Goal: Navigation & Orientation: Understand site structure

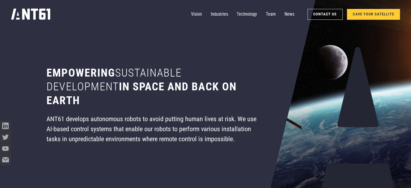
click at [151, 130] on div "ANT61 develops autonomous robots to avoid putting human lives at risk. We use A…" at bounding box center [153, 129] width 213 height 30
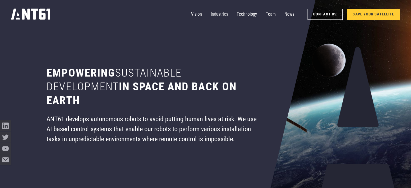
click at [216, 16] on link "Industries" at bounding box center [219, 14] width 17 height 11
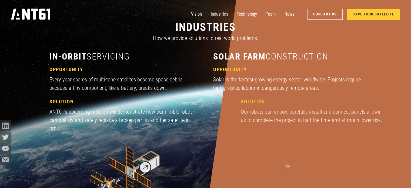
scroll to position [558, 0]
click at [163, 80] on div "Every year scores of multi-tone satellites become space debris because a tiny c…" at bounding box center [123, 83] width 148 height 16
click at [243, 15] on link "Technology" at bounding box center [247, 14] width 20 height 11
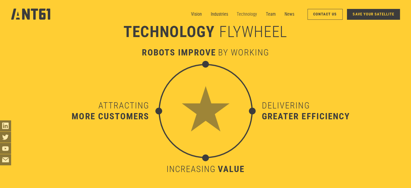
scroll to position [1851, 0]
click at [272, 15] on link "Team" at bounding box center [271, 14] width 10 height 11
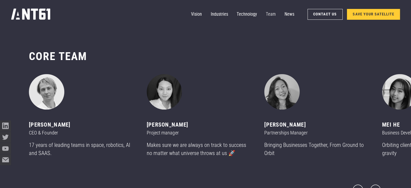
scroll to position [2228, 0]
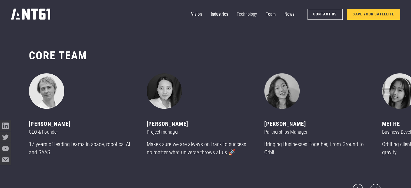
click at [251, 15] on link "Technology" at bounding box center [247, 14] width 20 height 11
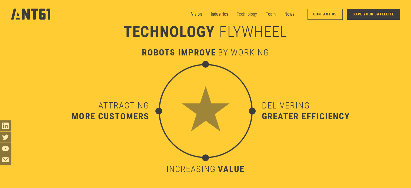
scroll to position [1851, 0]
click at [216, 13] on link "Industries" at bounding box center [219, 14] width 17 height 11
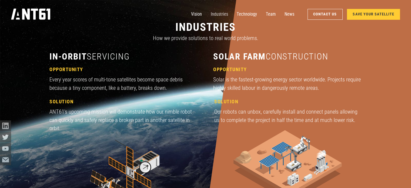
scroll to position [558, 0]
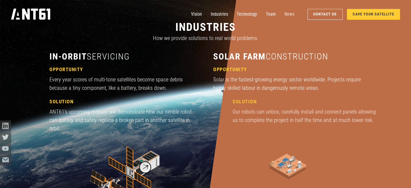
click at [295, 15] on link "News" at bounding box center [290, 14] width 10 height 11
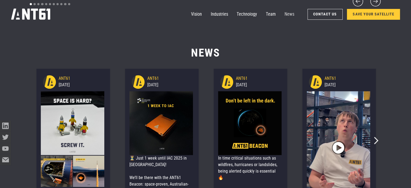
scroll to position [2415, 0]
click at [279, 28] on div "Vision Industries Industries Technology Team News Contact Us SAVE YOUR SATELLITE" at bounding box center [205, 14] width 389 height 29
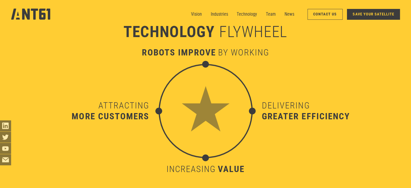
scroll to position [1865, 0]
click at [198, 15] on link "Vision" at bounding box center [196, 14] width 11 height 11
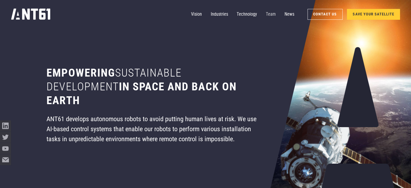
click at [271, 12] on link "Team" at bounding box center [271, 14] width 10 height 11
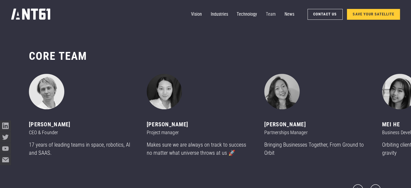
scroll to position [2228, 0]
